Goal: Transaction & Acquisition: Book appointment/travel/reservation

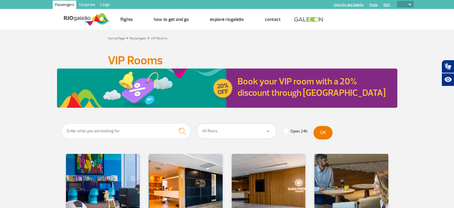
click at [400, 4] on select "PT ENG ESP" at bounding box center [405, 4] width 17 height 7
select select "pt-BR"
click at [397, 1] on select "PT ENG ESP" at bounding box center [405, 4] width 17 height 7
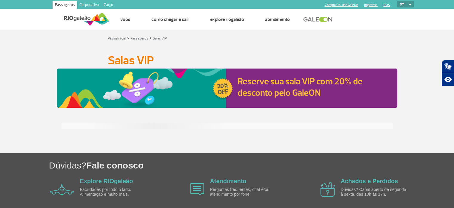
click at [2, 88] on div "Reserve sua sala VIP com 20% de desconto pelo GaleON" at bounding box center [227, 87] width 454 height 39
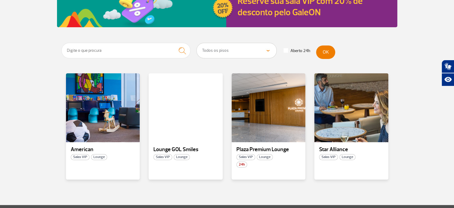
scroll to position [90, 0]
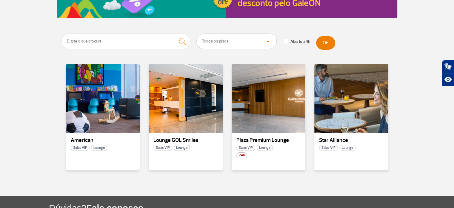
drag, startPoint x: 272, startPoint y: 88, endPoint x: 33, endPoint y: 125, distance: 242.4
click at [33, 125] on section "Todos os pisos Área Pública (antes do Raio-X) Desembarque Área Pública Desembar…" at bounding box center [227, 114] width 454 height 162
click at [262, 119] on div at bounding box center [268, 98] width 75 height 70
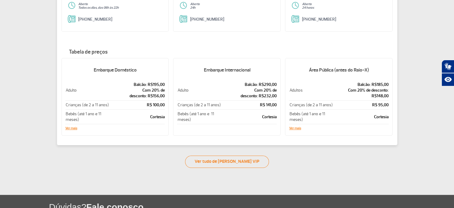
scroll to position [102, 0]
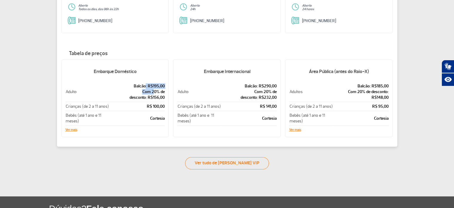
drag, startPoint x: 148, startPoint y: 84, endPoint x: 155, endPoint y: 93, distance: 10.9
click at [155, 93] on td "Balcão: R$195,00 Com 20% de desconto: R$156,00" at bounding box center [137, 92] width 55 height 20
click at [158, 97] on p "Com 20% de desconto: R$156,00" at bounding box center [137, 94] width 55 height 11
drag, startPoint x: 248, startPoint y: 85, endPoint x: 265, endPoint y: 97, distance: 21.0
click at [265, 97] on td "Balcão: R$290,00 Com 20% de desconto: R$232,00" at bounding box center [249, 92] width 55 height 20
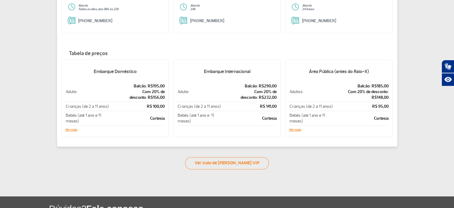
click at [266, 96] on p "Com 20% de desconto: R$232,00" at bounding box center [249, 94] width 55 height 11
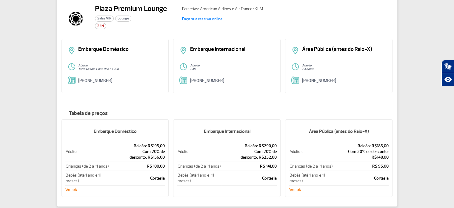
scroll to position [72, 0]
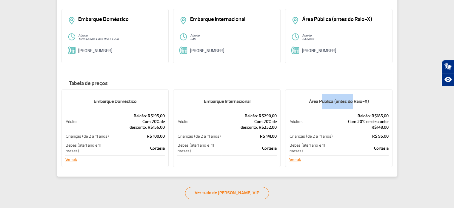
drag, startPoint x: 324, startPoint y: 101, endPoint x: 353, endPoint y: 106, distance: 29.5
click at [353, 106] on h5 "Área Pública (antes do Raio-X)" at bounding box center [339, 102] width 100 height 16
drag, startPoint x: 366, startPoint y: 116, endPoint x: 375, endPoint y: 123, distance: 11.4
click at [375, 123] on td "Balcão: R$185,00 Com 20% de desconto: R$148,00" at bounding box center [361, 121] width 55 height 20
click at [379, 126] on p "Com 20% de desconto: R$148,00" at bounding box center [362, 124] width 54 height 11
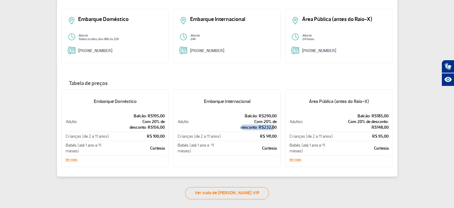
drag, startPoint x: 255, startPoint y: 127, endPoint x: 274, endPoint y: 128, distance: 18.5
click at [274, 128] on p "Com 20% de desconto: R$232,00" at bounding box center [249, 124] width 55 height 11
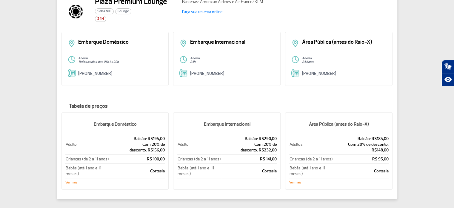
scroll to position [0, 0]
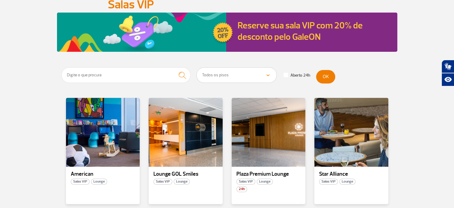
scroll to position [90, 0]
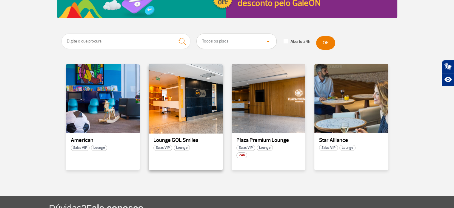
click at [202, 111] on div at bounding box center [185, 98] width 75 height 70
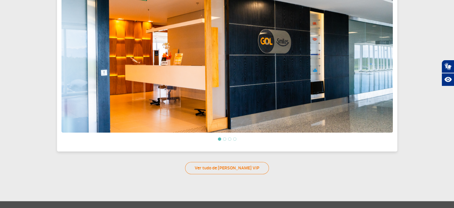
scroll to position [295, 0]
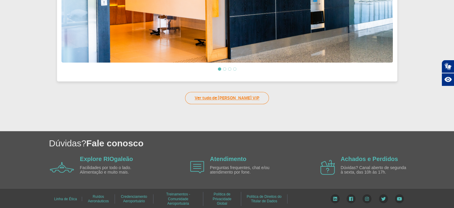
click at [228, 100] on link "Ver tudo de Salas VIP" at bounding box center [227, 98] width 84 height 12
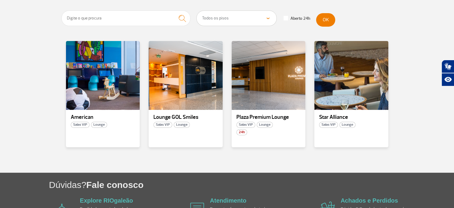
scroll to position [114, 0]
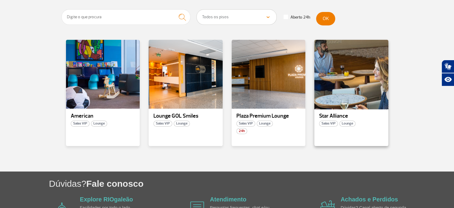
click at [351, 95] on div at bounding box center [351, 74] width 75 height 70
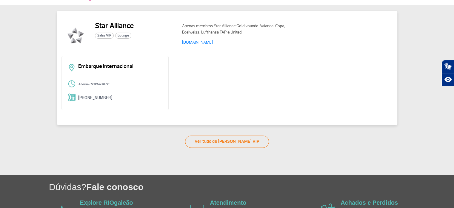
scroll to position [28, 0]
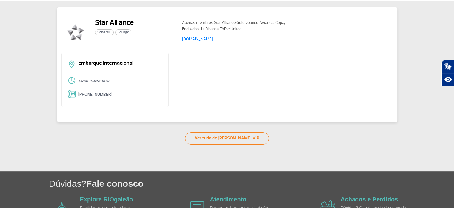
click at [234, 138] on link "Ver tudo de Salas VIP" at bounding box center [227, 138] width 84 height 12
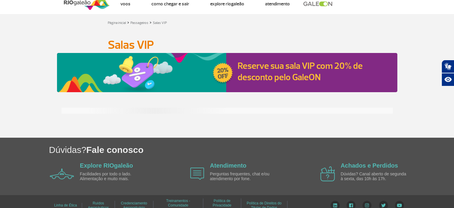
scroll to position [24, 0]
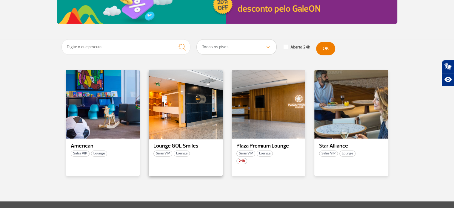
click at [193, 131] on div at bounding box center [185, 104] width 75 height 70
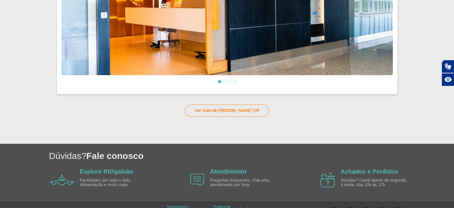
scroll to position [193, 0]
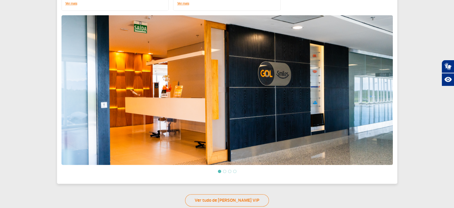
click at [375, 77] on img at bounding box center [228, 89] width 332 height 149
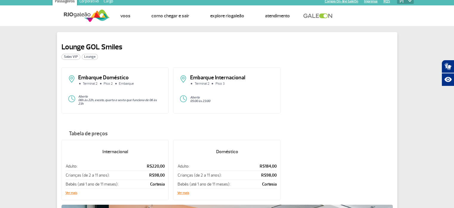
scroll to position [0, 0]
